Goal: Task Accomplishment & Management: Manage account settings

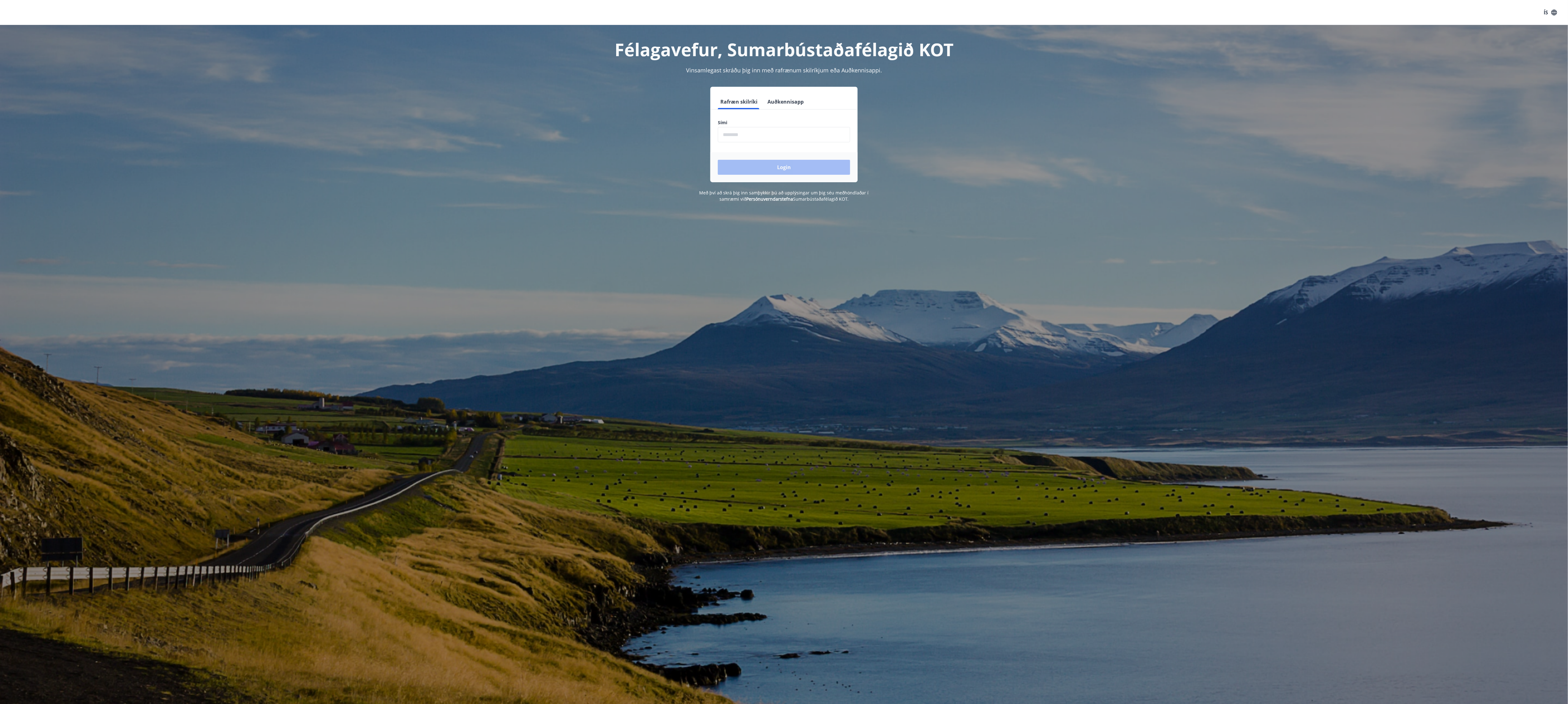
click at [803, 134] on input "phone" at bounding box center [783, 135] width 132 height 15
type input "********"
click at [814, 167] on button "Login" at bounding box center [783, 167] width 132 height 15
click at [789, 149] on form "Rafræn skilríki Auðkennisapp Sími ​ Login" at bounding box center [784, 138] width 147 height 88
click at [791, 118] on form "Rafræn skilríki Auðkennisapp Sími ​ Login" at bounding box center [784, 138] width 147 height 88
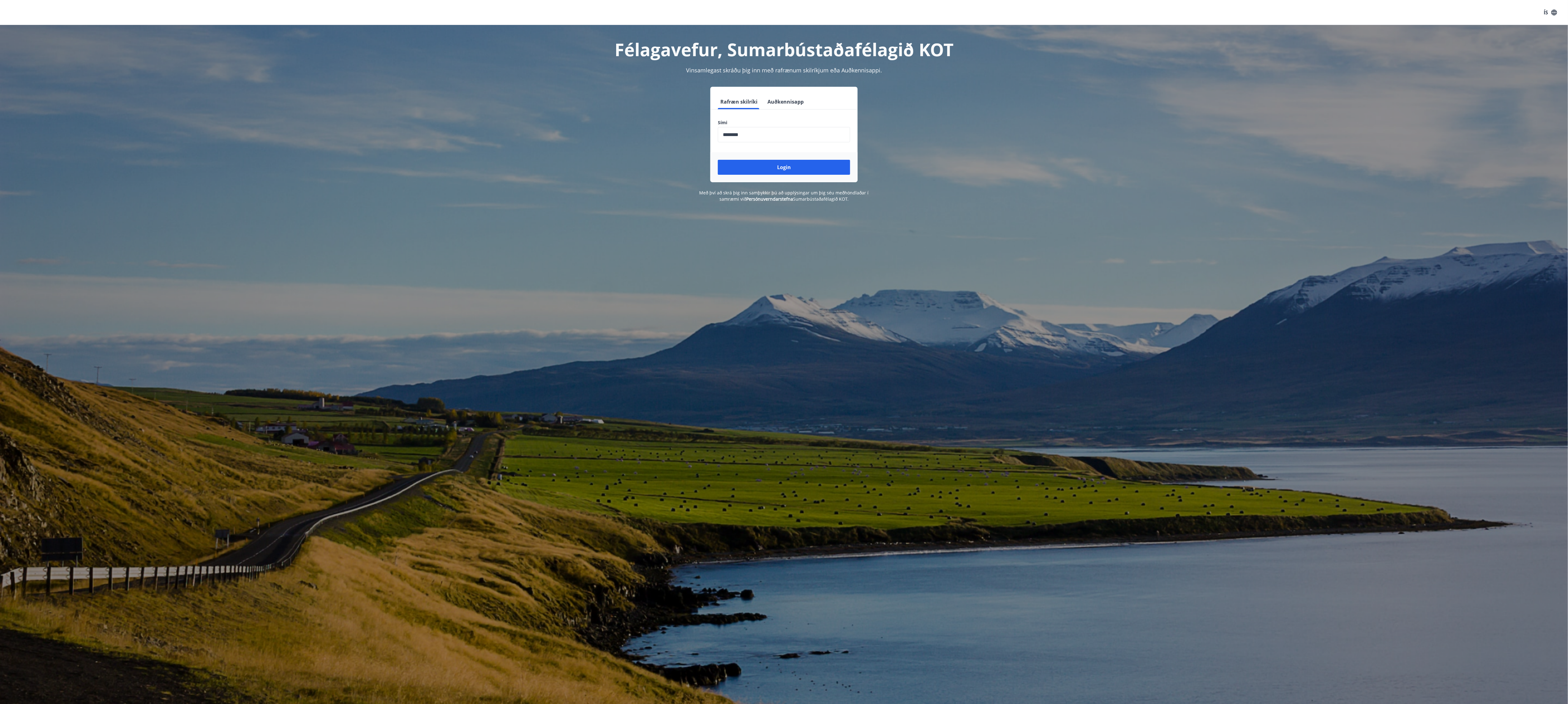
click at [778, 135] on input "phone" at bounding box center [783, 135] width 132 height 15
click at [776, 199] on link "Persónuverndarstefna" at bounding box center [769, 199] width 47 height 6
click at [817, 48] on h1 "Félagavefur, Sumarbústaðafélagið KOT" at bounding box center [783, 49] width 434 height 24
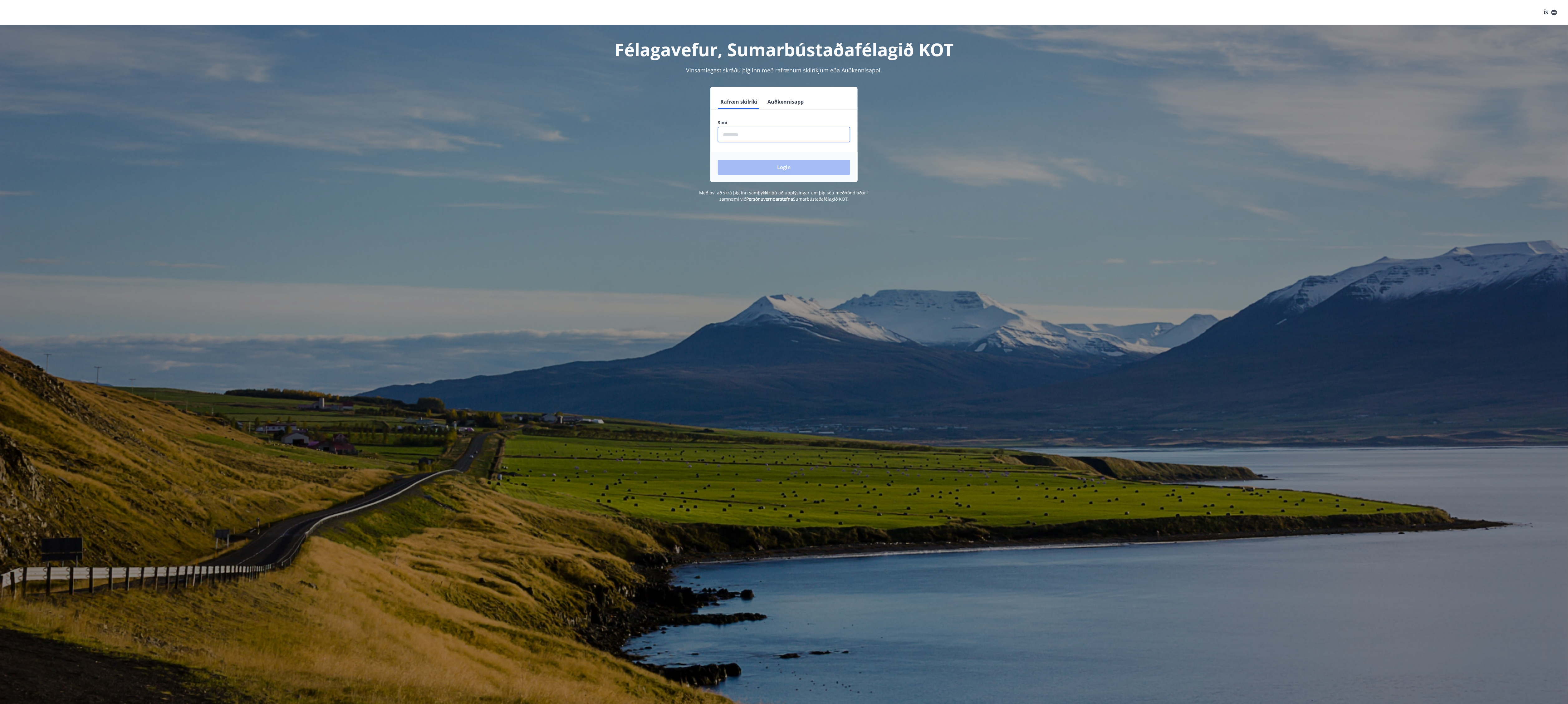
click at [793, 136] on input "phone" at bounding box center [783, 135] width 132 height 15
type input "********"
click at [810, 177] on div "Login" at bounding box center [784, 167] width 147 height 30
click at [810, 169] on button "Login" at bounding box center [783, 167] width 132 height 15
click at [1509, 39] on div "Notandi finnst ekki." at bounding box center [1506, 30] width 41 height 18
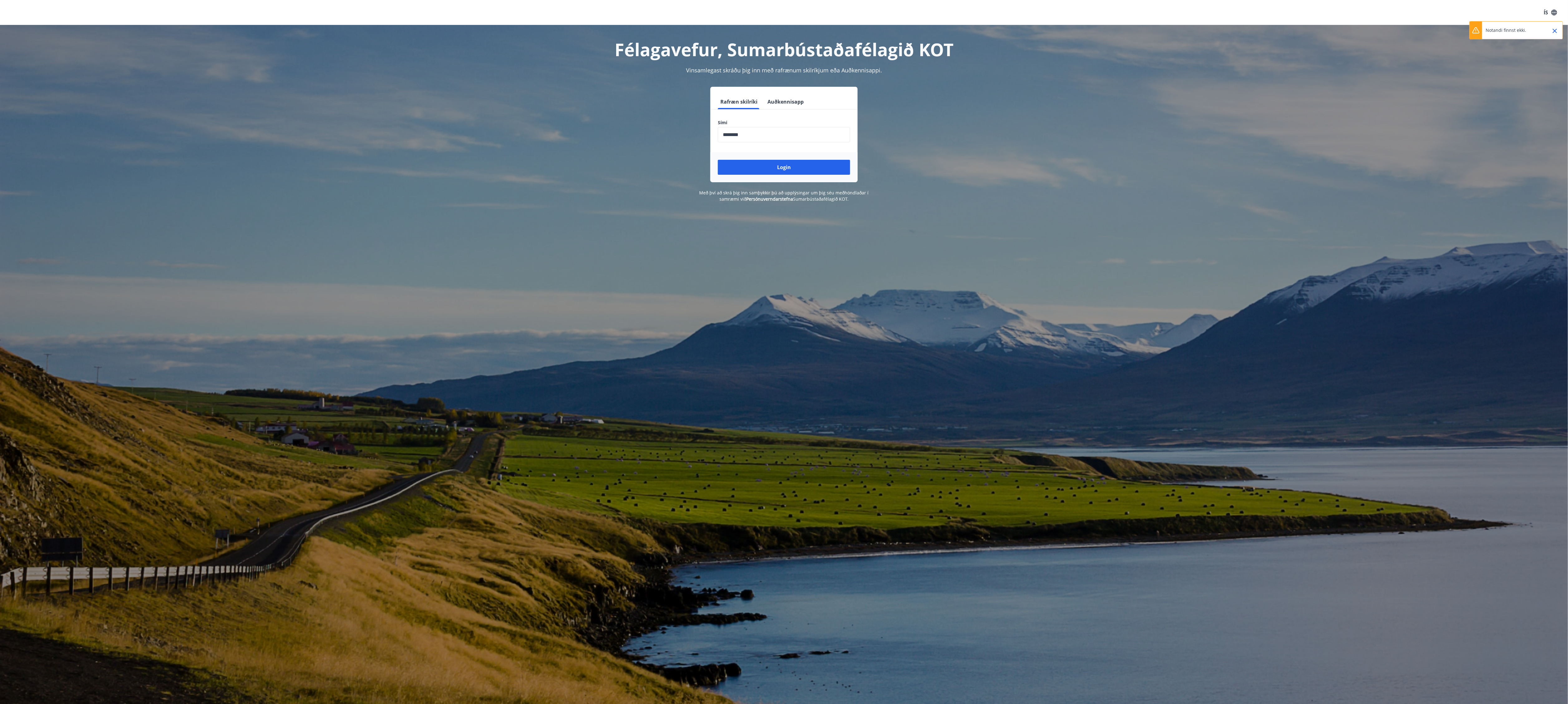
drag, startPoint x: 1513, startPoint y: 29, endPoint x: 1566, endPoint y: 38, distance: 53.8
click at [1514, 29] on p "Notandi finnst ekki." at bounding box center [1506, 30] width 41 height 6
click at [1560, 30] on div "Notandi finnst ekki." at bounding box center [1516, 30] width 94 height 18
click at [1558, 32] on icon "Close" at bounding box center [1555, 31] width 7 height 7
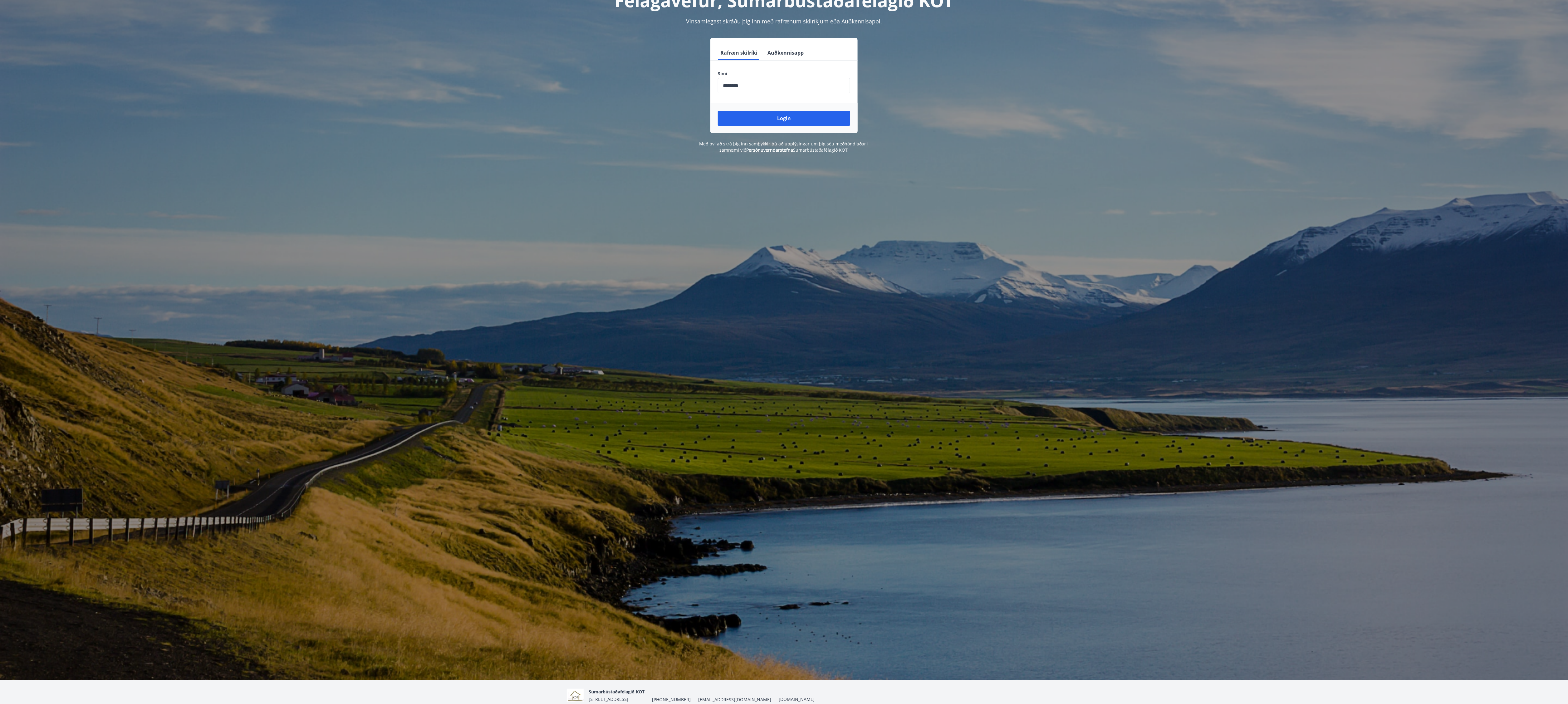
scroll to position [77, 0]
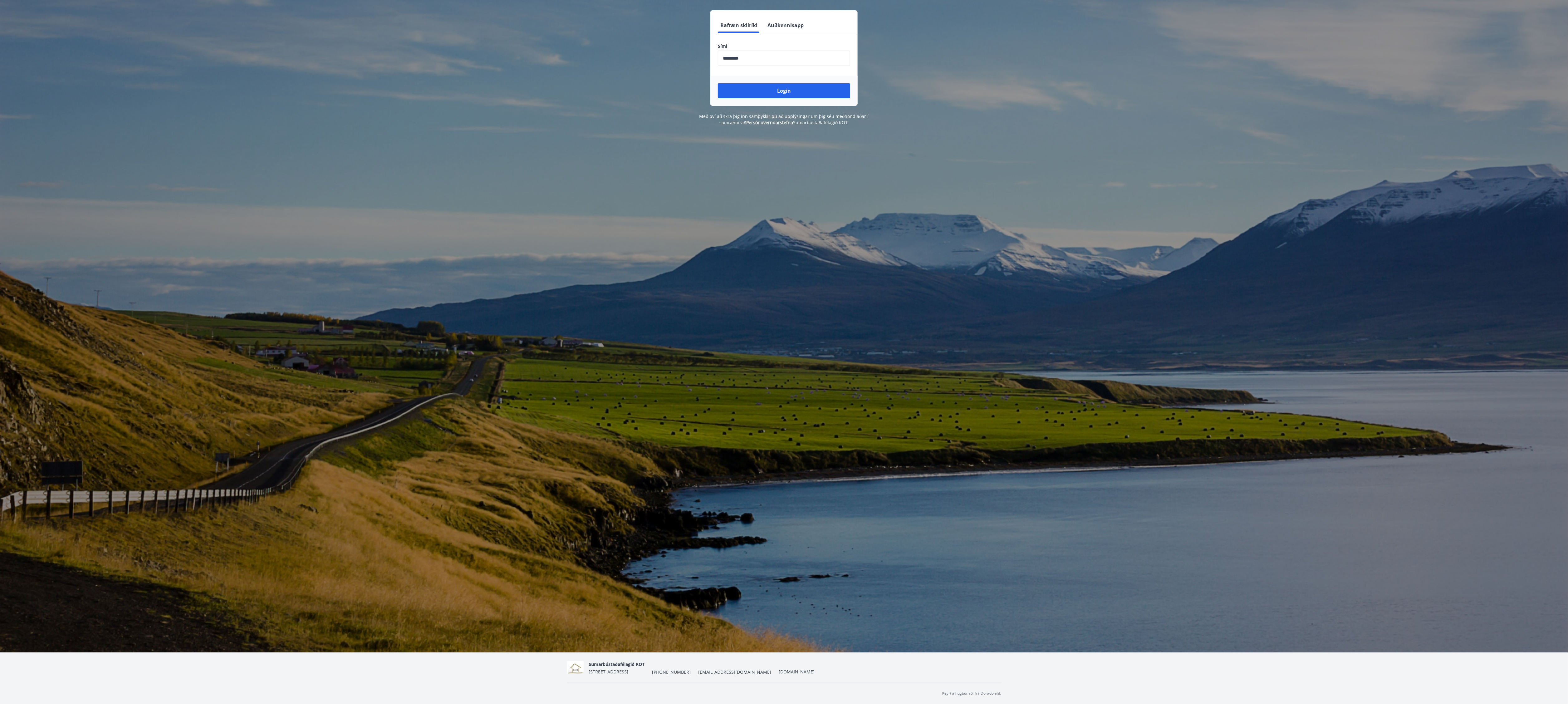
click at [667, 676] on div "Sumarbústaðafélagið KOT Holtavegi 10, 104 Reykjavík +354 530-5680 felagidkot@gm…" at bounding box center [783, 667] width 434 height 30
click at [667, 669] on span "[PHONE_NUMBER]" at bounding box center [671, 672] width 39 height 6
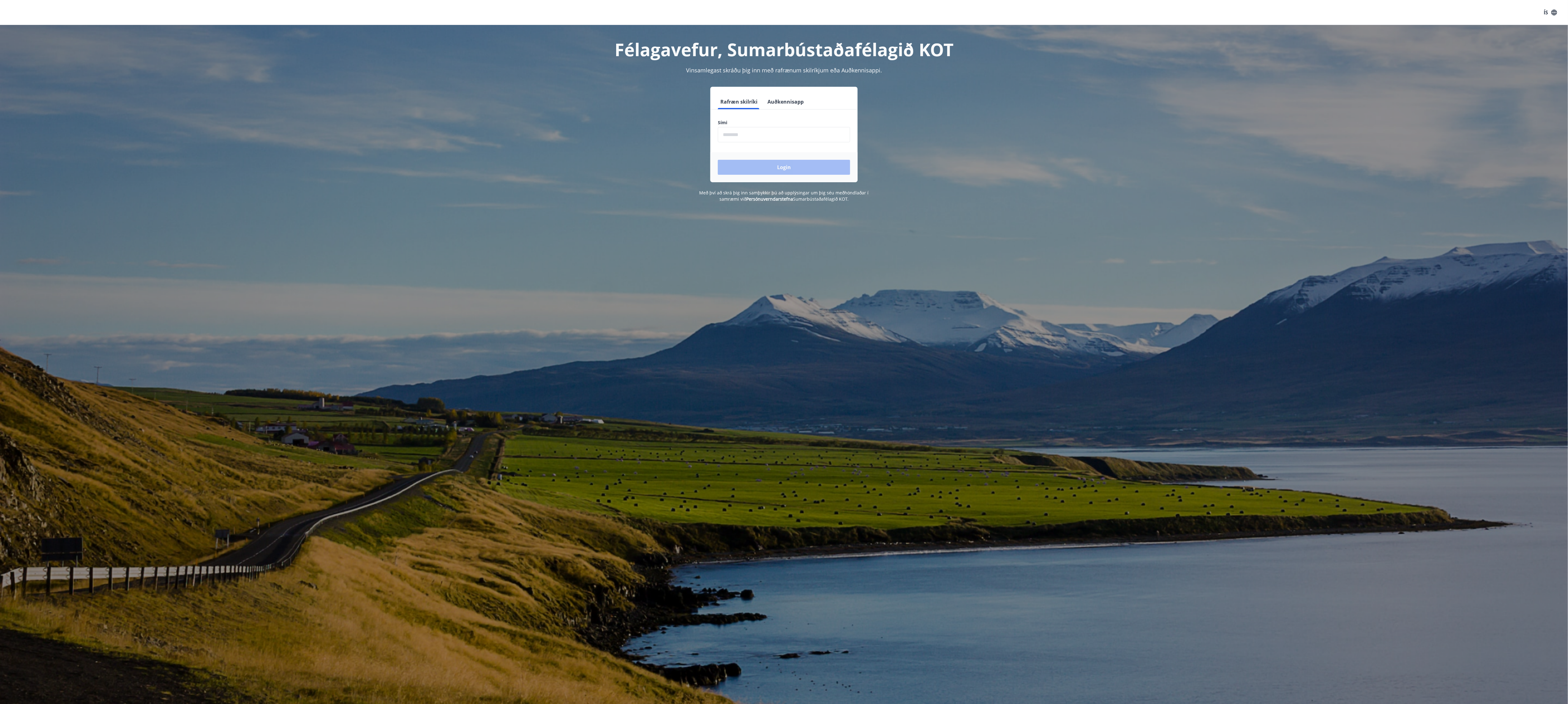
click at [754, 48] on h1 "Félagavefur, Sumarbústaðafélagið KOT" at bounding box center [783, 49] width 434 height 24
click at [751, 63] on div "Félagavefur, Sumarbústaðafélagið KOT Vinsamlegast skráðu þig inn með rafrænum s…" at bounding box center [784, 113] width 449 height 177
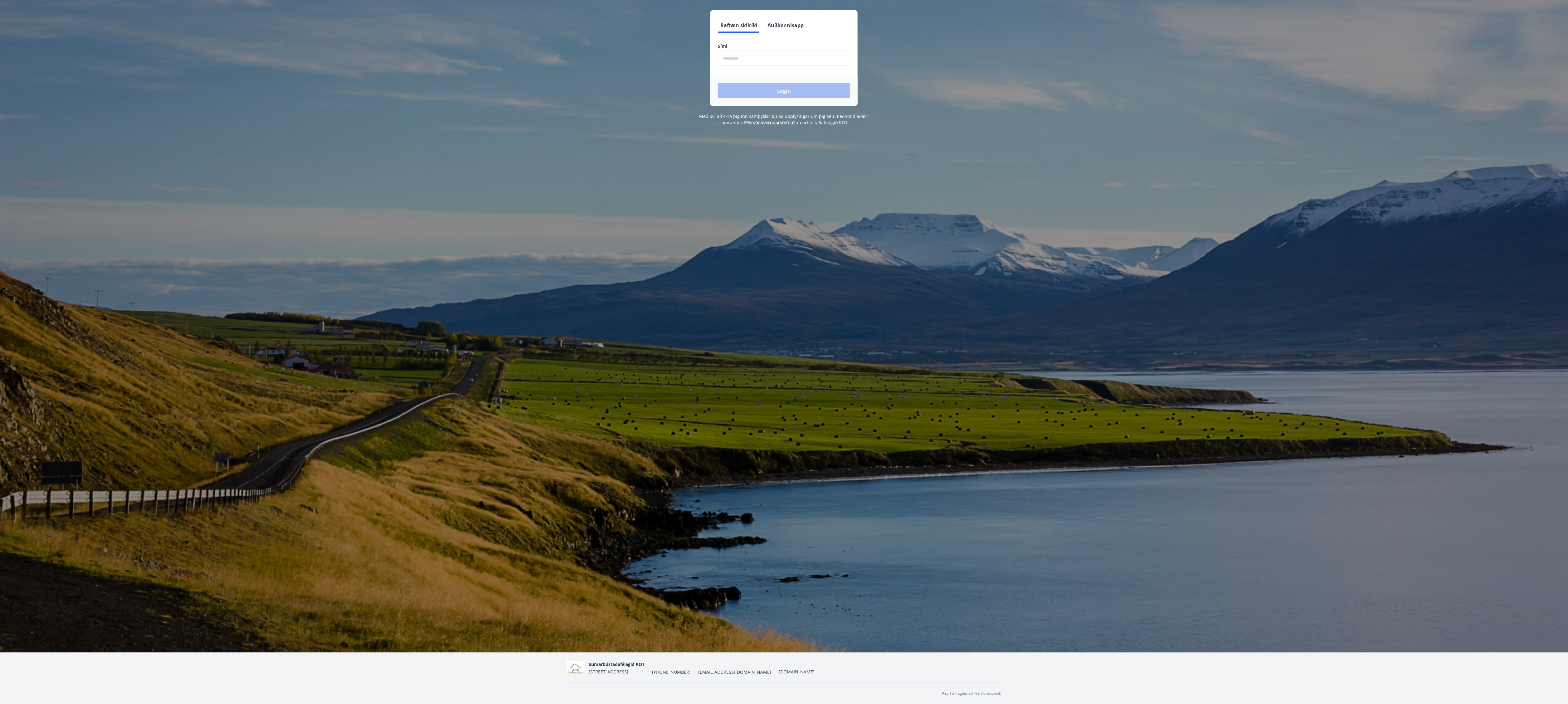
click at [721, 683] on div "Keyrt á hugbúnaði frá Dorado ehf." at bounding box center [783, 693] width 434 height 21
